Goal: Information Seeking & Learning: Check status

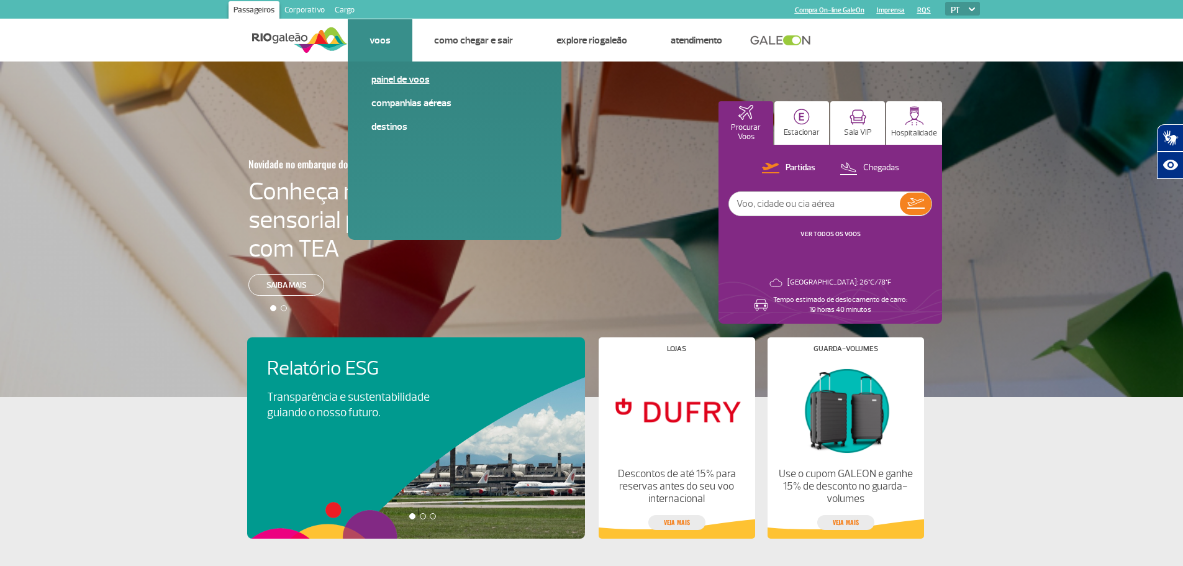
click at [397, 79] on link "Painel de voos" at bounding box center [454, 80] width 166 height 14
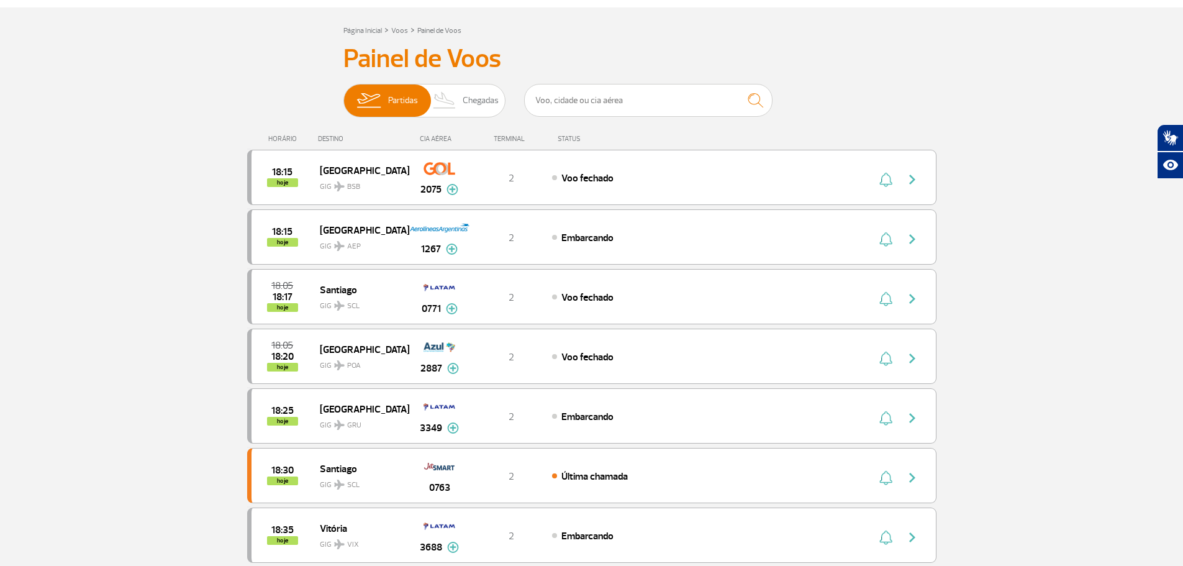
scroll to position [62, 0]
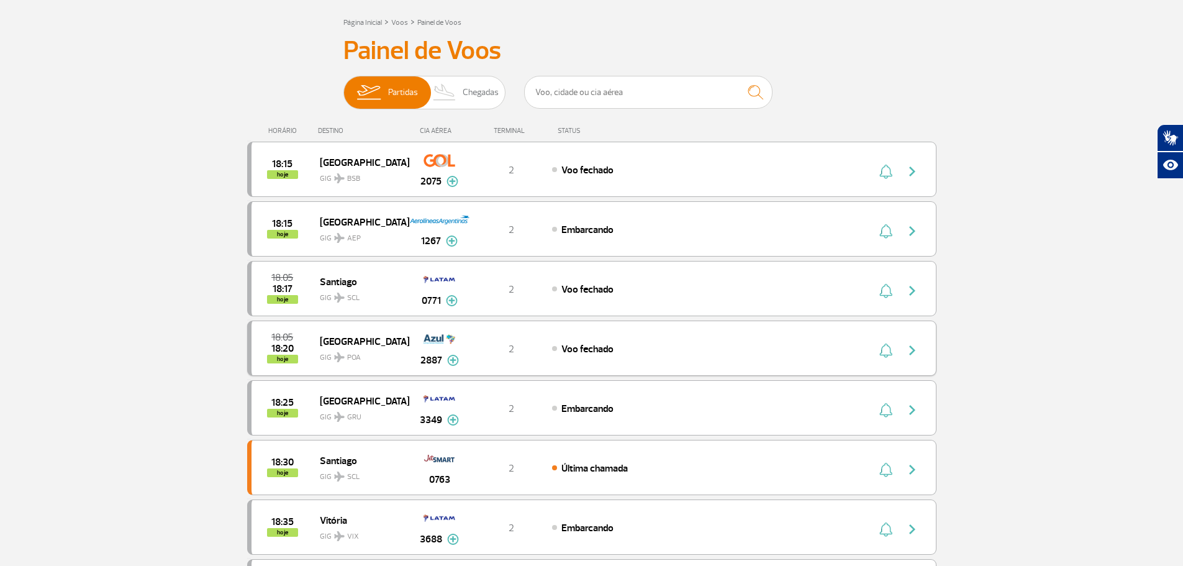
click at [914, 349] on img "button" at bounding box center [912, 350] width 15 height 15
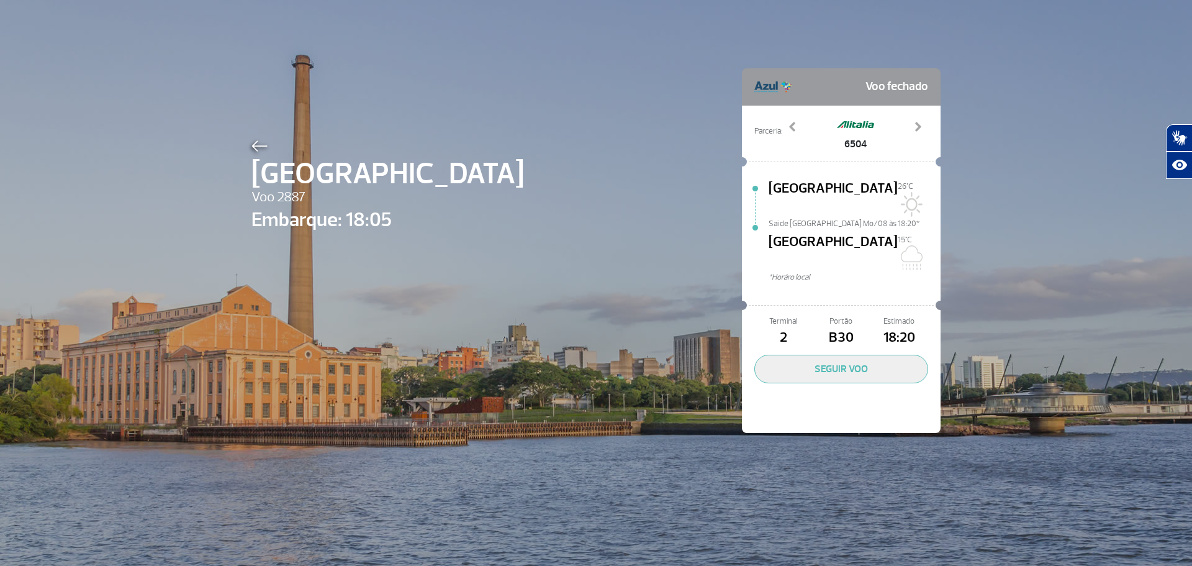
click at [253, 147] on img at bounding box center [259, 145] width 16 height 11
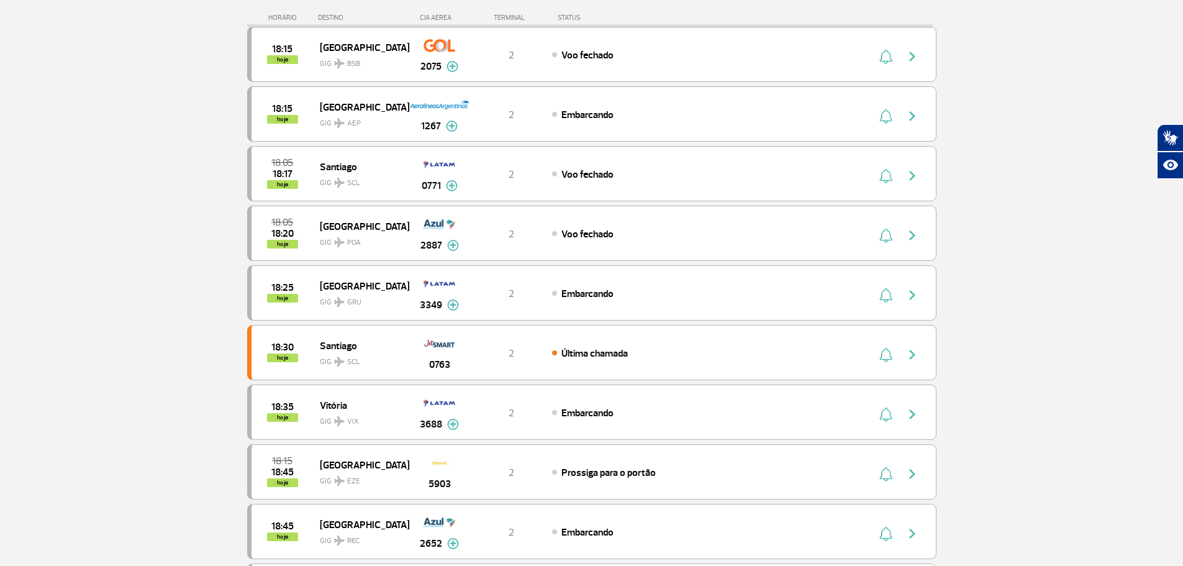
scroll to position [185, 0]
